Goal: Information Seeking & Learning: Learn about a topic

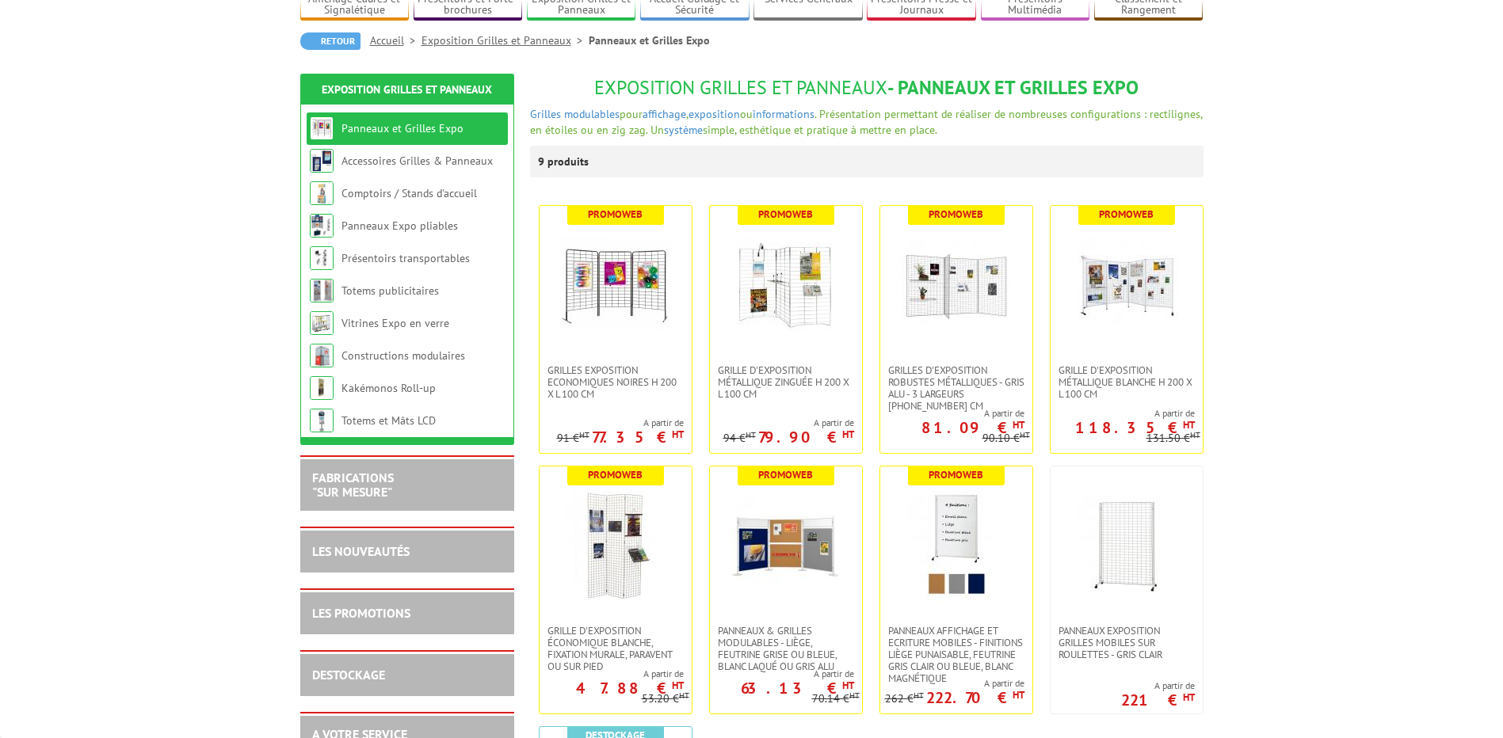
scroll to position [158, 0]
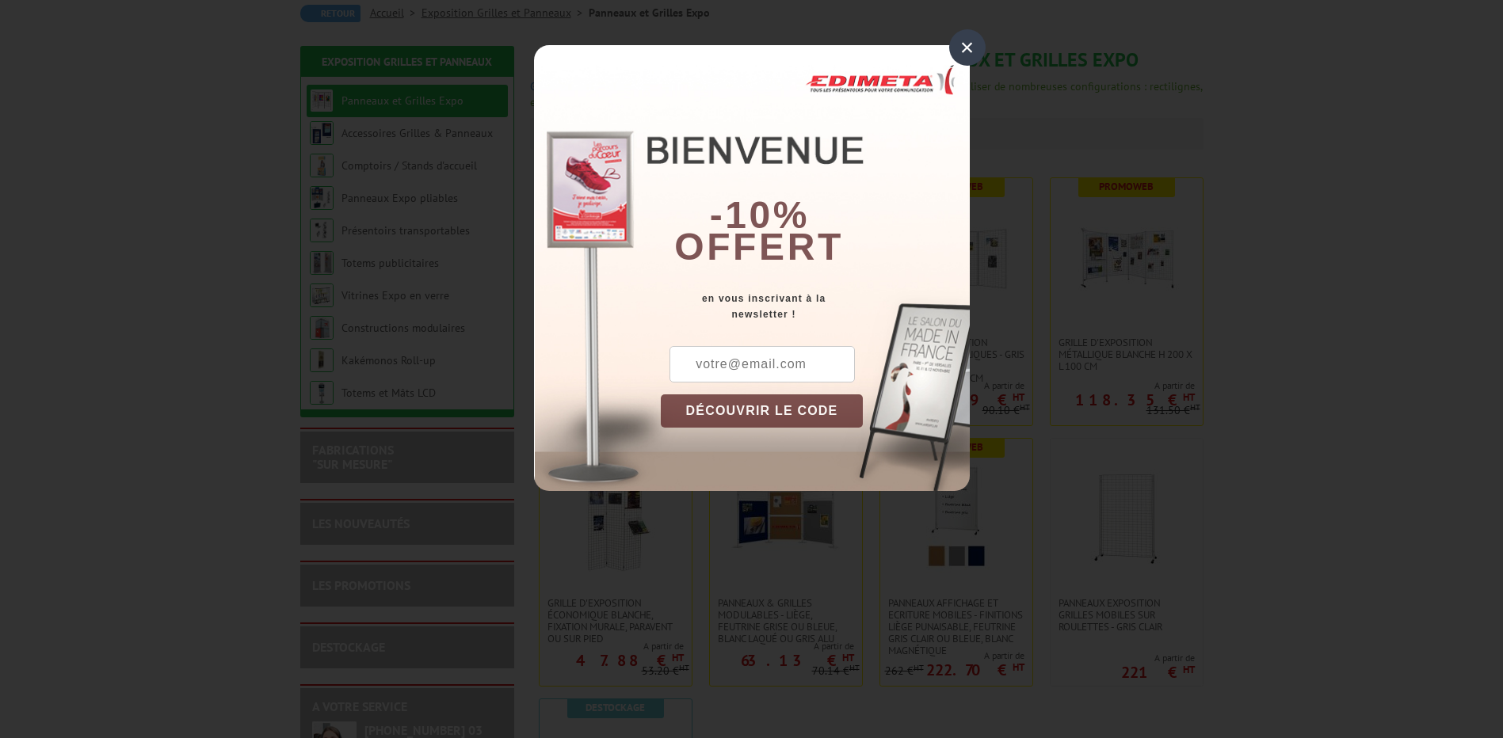
click at [964, 58] on div "×" at bounding box center [967, 47] width 36 height 36
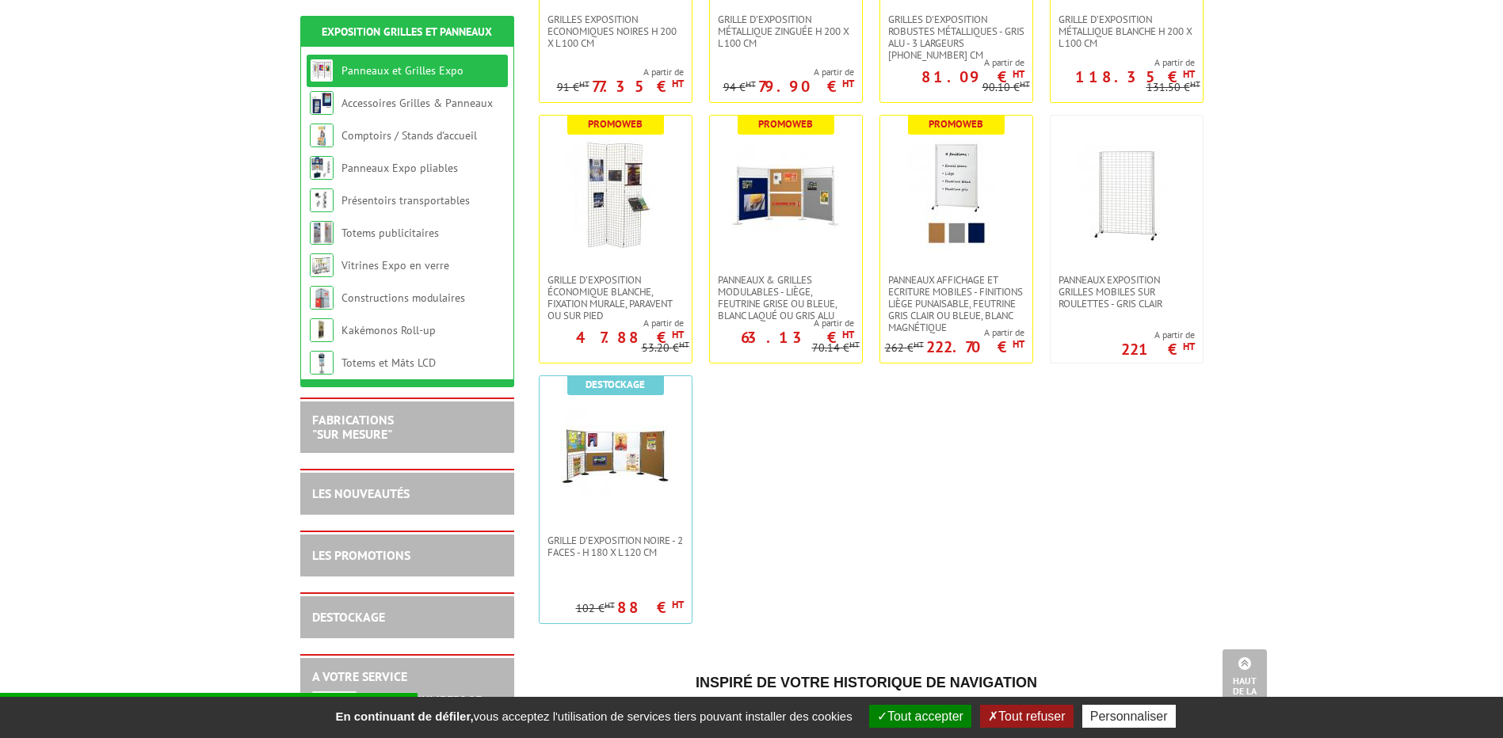
scroll to position [475, 0]
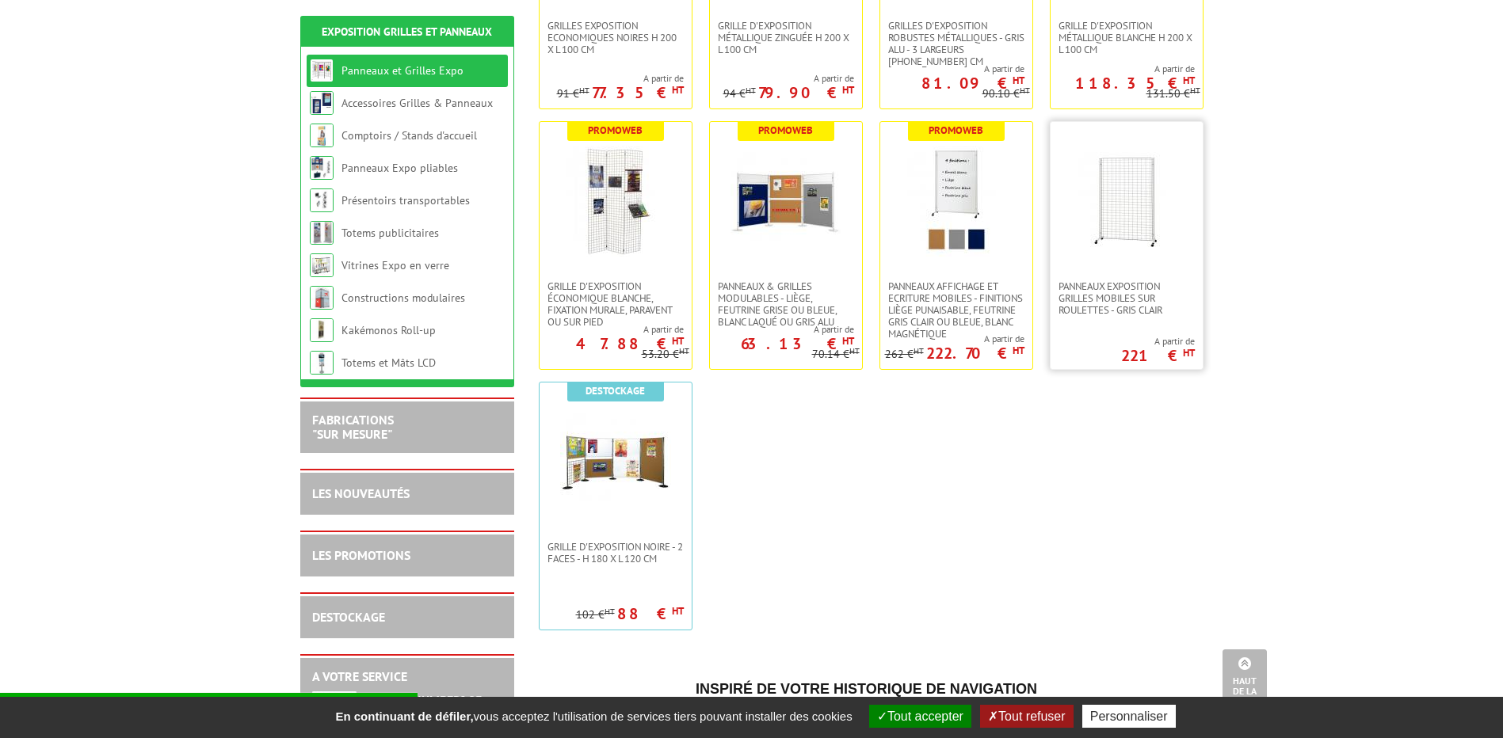
click at [1132, 212] on img at bounding box center [1126, 201] width 111 height 111
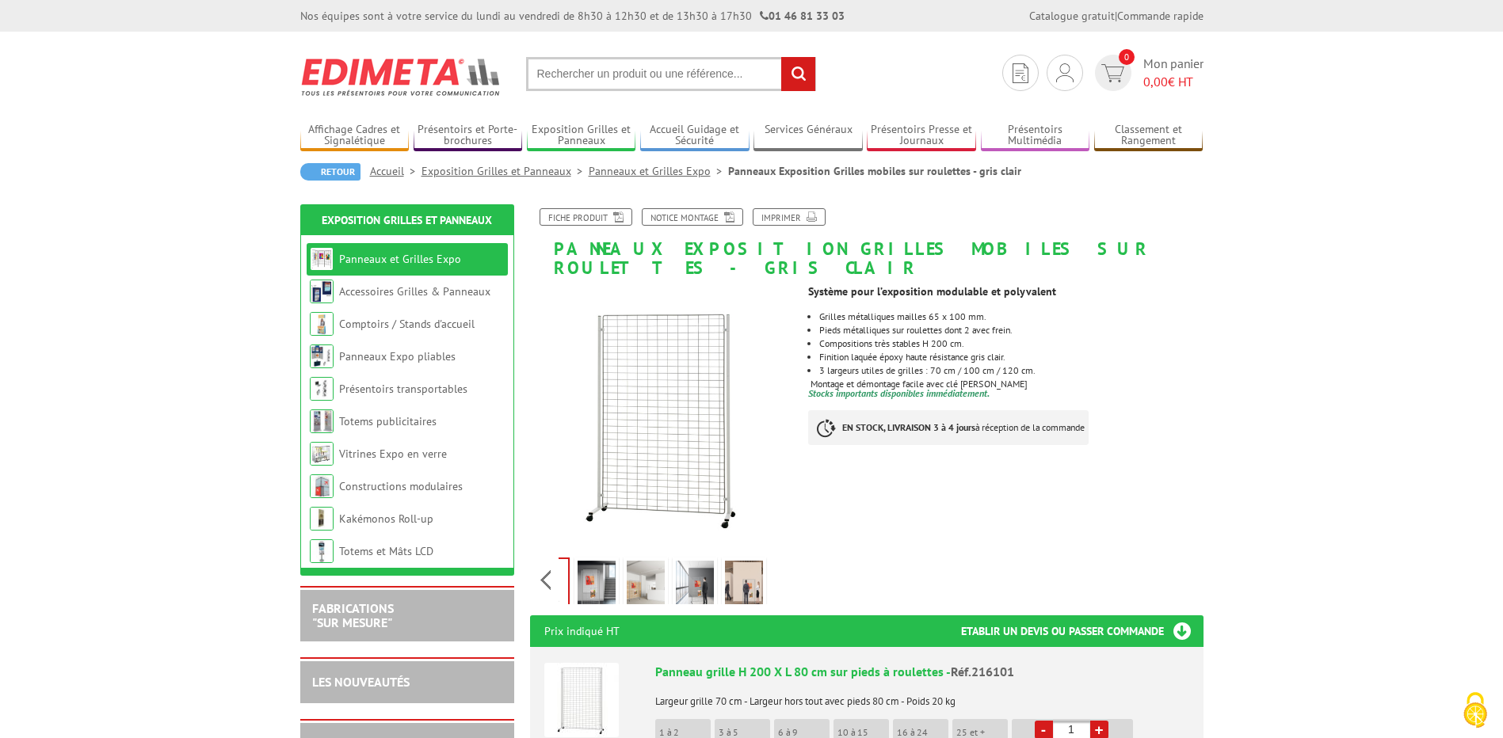
click at [781, 559] on div "Previous Next" at bounding box center [663, 579] width 267 height 55
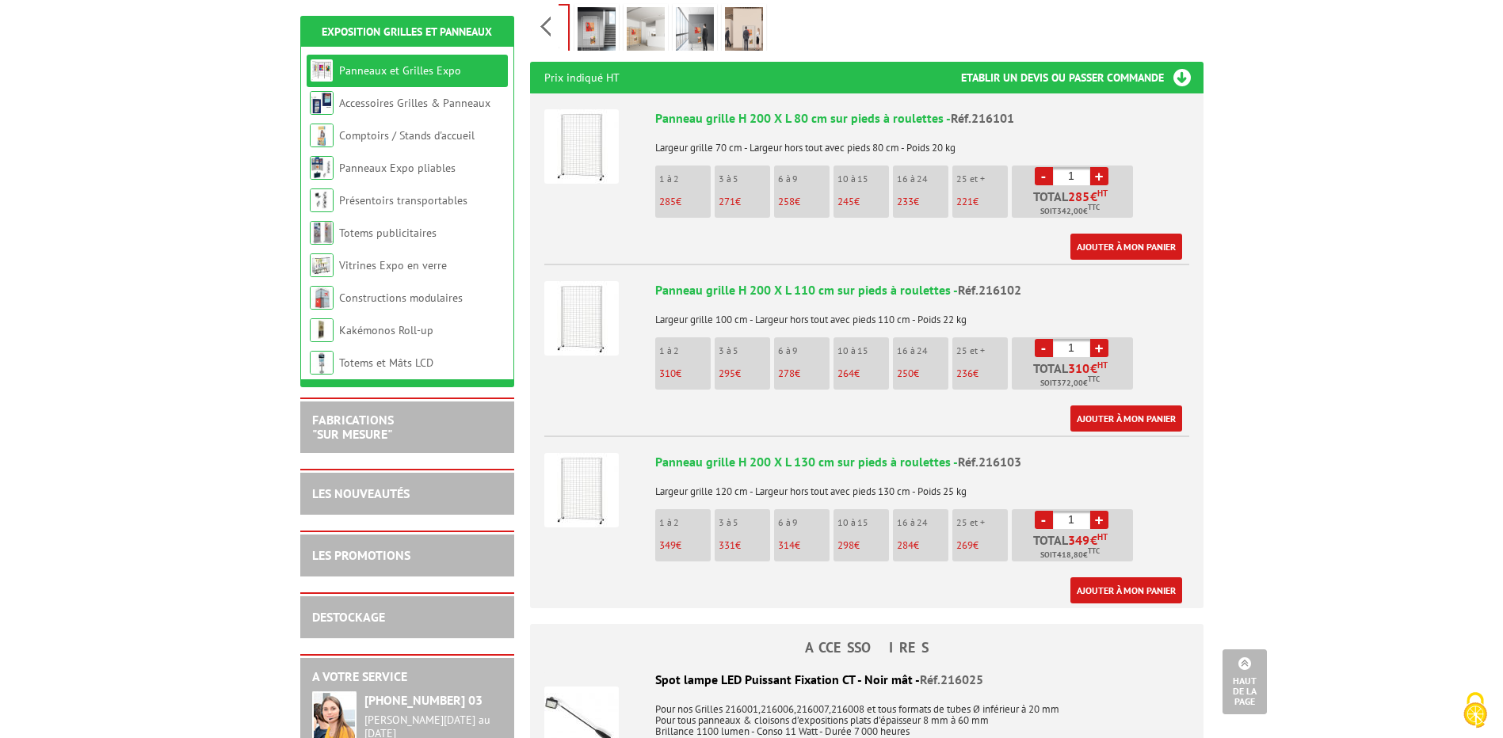
scroll to position [475, 0]
